Goal: Navigation & Orientation: Find specific page/section

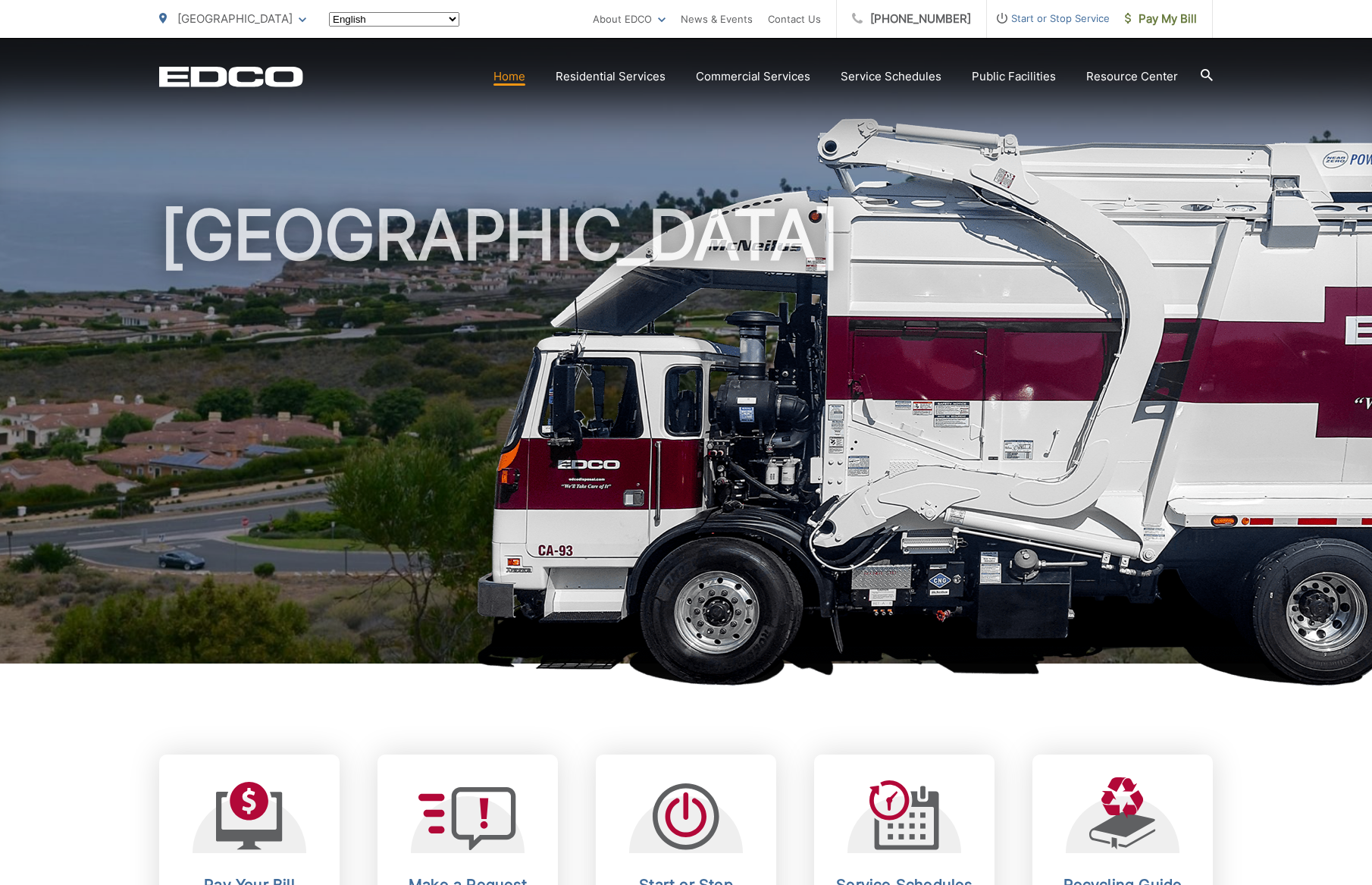
scroll to position [3, 0]
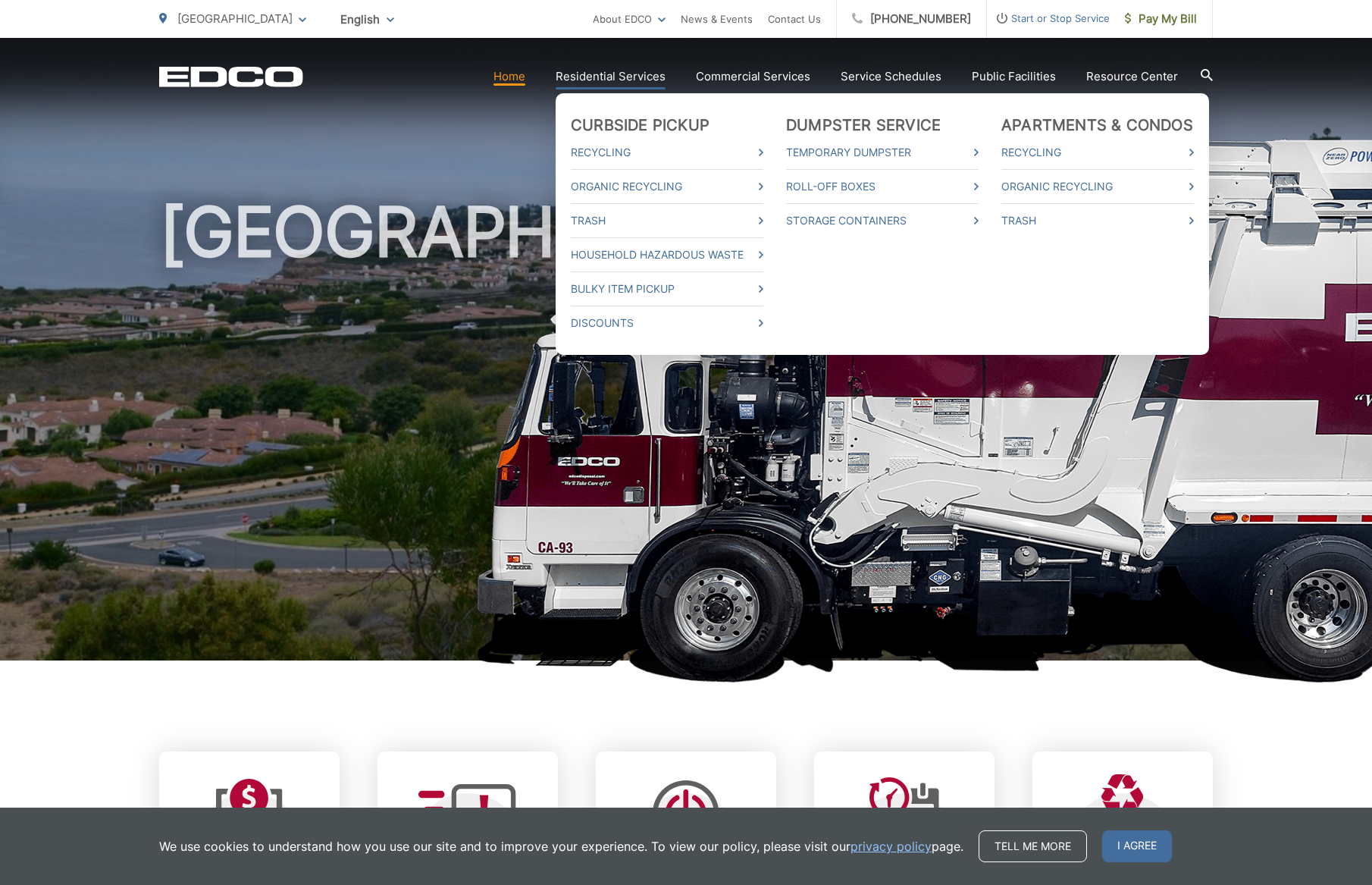
click at [621, 70] on link "Residential Services" at bounding box center [610, 76] width 110 height 18
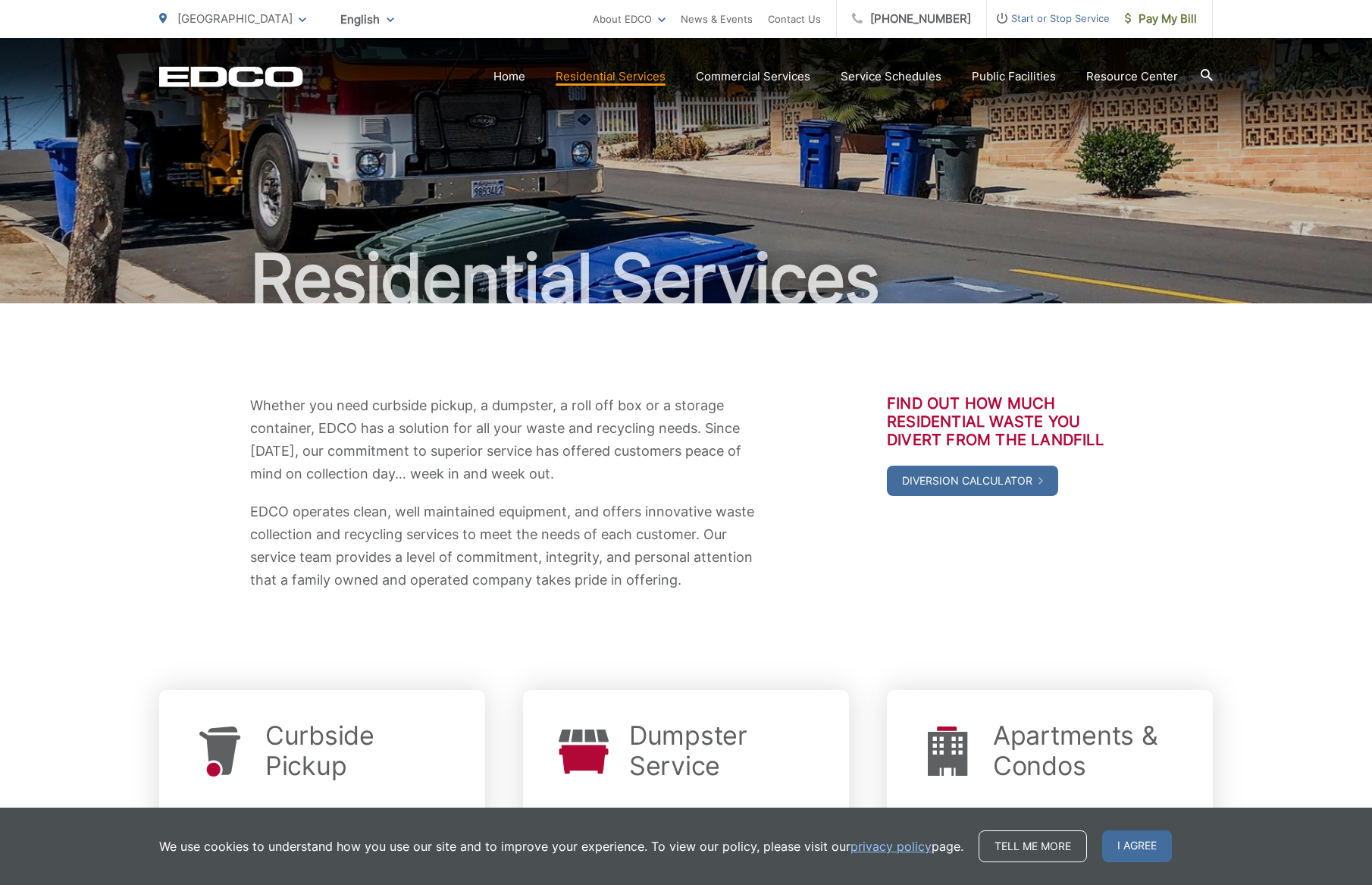
click at [121, 488] on div "Whether you need curbside pickup, a dumpster, a roll off box or a storage conta…" at bounding box center [686, 754] width 1372 height 903
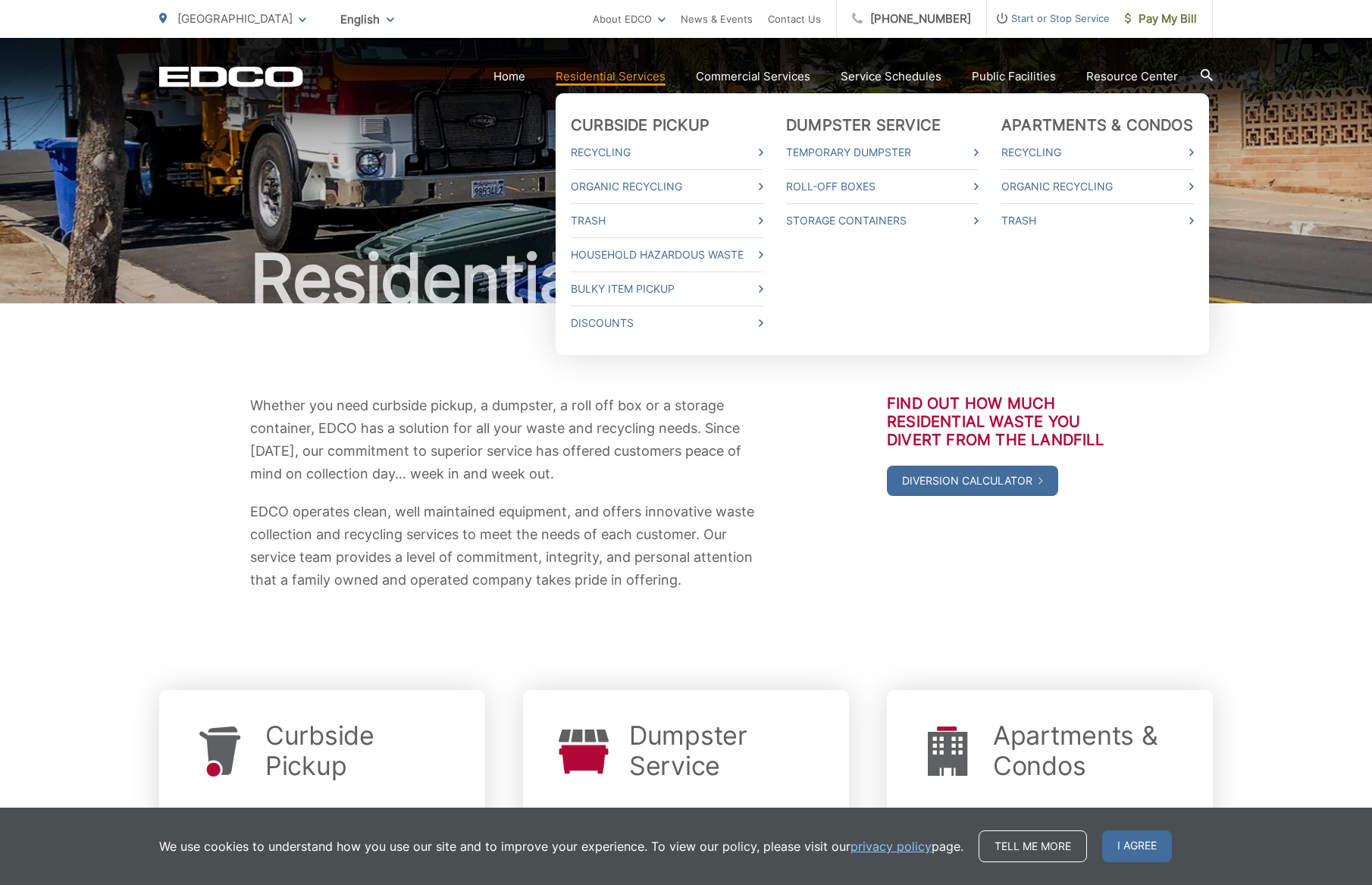
click at [638, 82] on link "Residential Services" at bounding box center [610, 76] width 110 height 18
drag, startPoint x: 878, startPoint y: 290, endPoint x: 874, endPoint y: 307, distance: 17.5
click at [878, 290] on li "Dumpster Service Temporary Dumpster Roll-Off Boxes Storage Containers" at bounding box center [882, 224] width 192 height 216
